Goal: Task Accomplishment & Management: Manage account settings

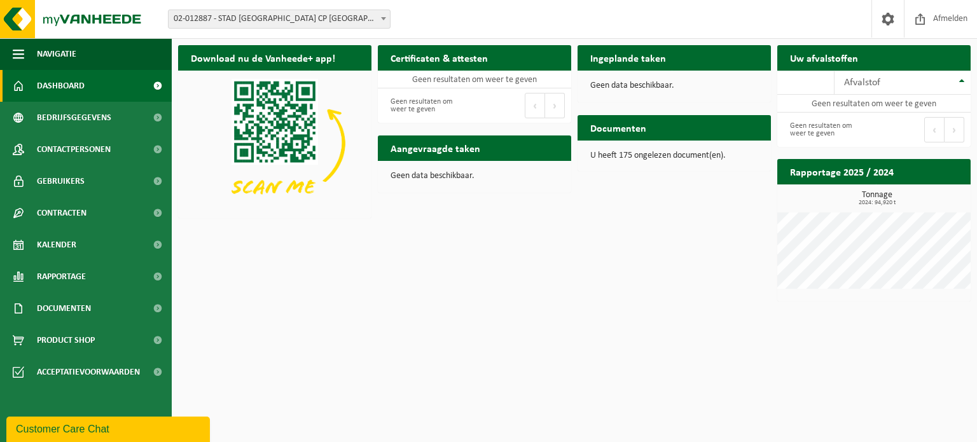
click at [876, 30] on link at bounding box center [888, 19] width 32 height 38
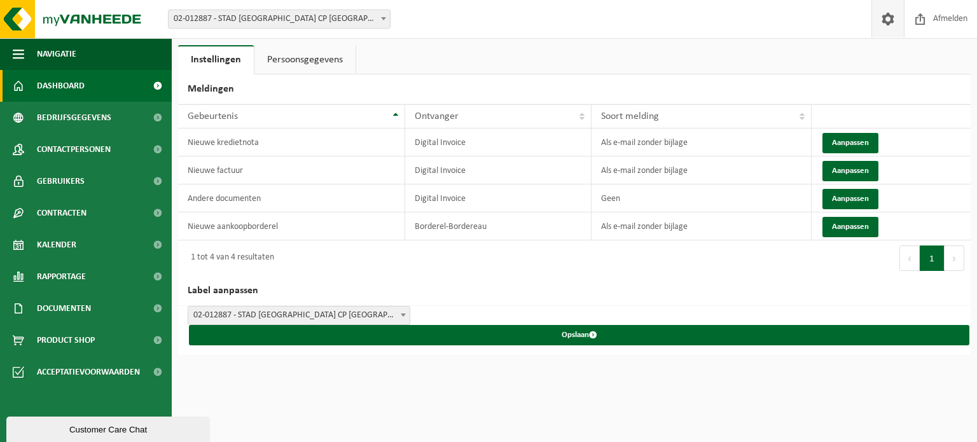
click at [82, 83] on span "Dashboard" at bounding box center [61, 86] width 48 height 32
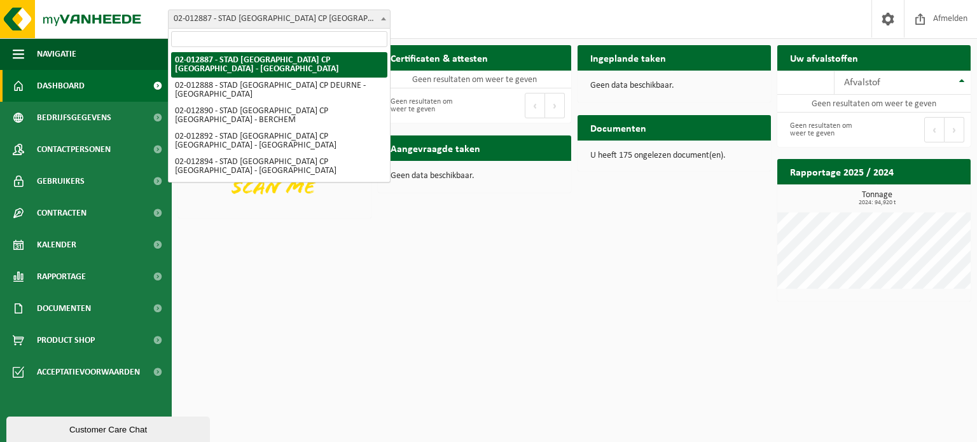
click at [332, 18] on span "02-012887 - STAD [GEOGRAPHIC_DATA] CP [GEOGRAPHIC_DATA] - [GEOGRAPHIC_DATA]" at bounding box center [279, 19] width 221 height 18
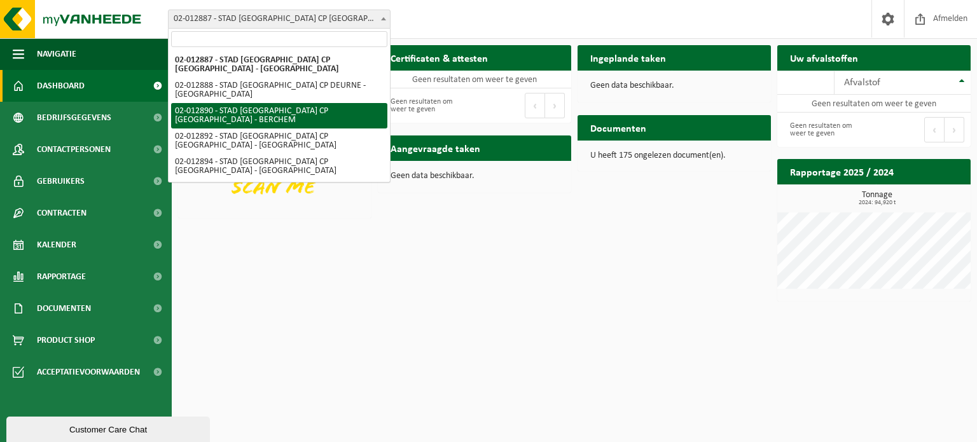
select select "29970"
